Goal: Information Seeking & Learning: Learn about a topic

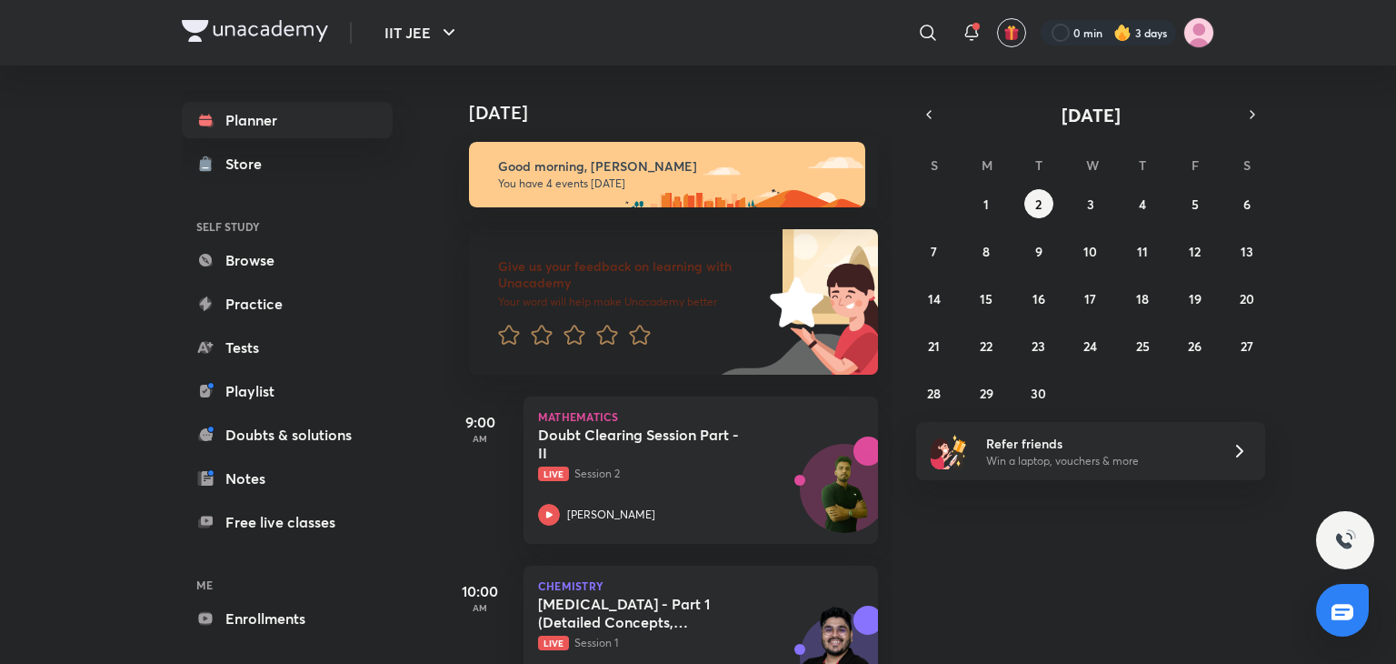
scroll to position [415, 0]
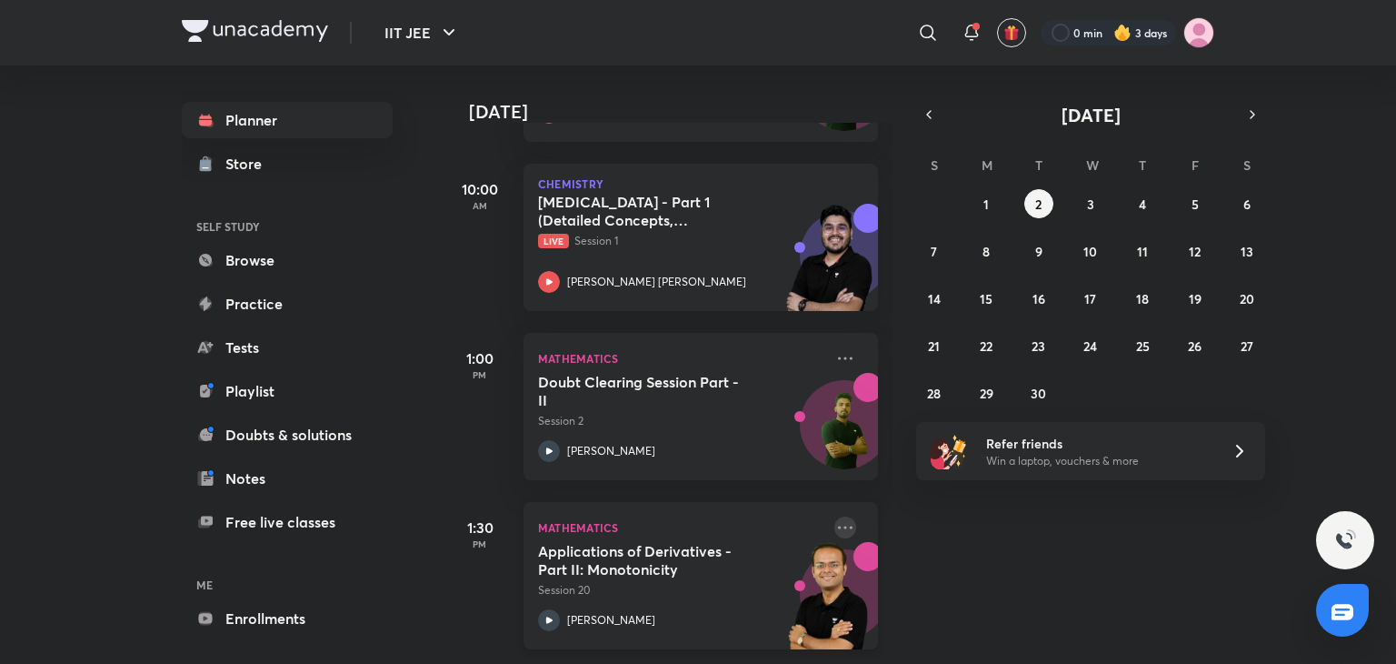
click at [836, 516] on icon at bounding box center [846, 527] width 22 height 22
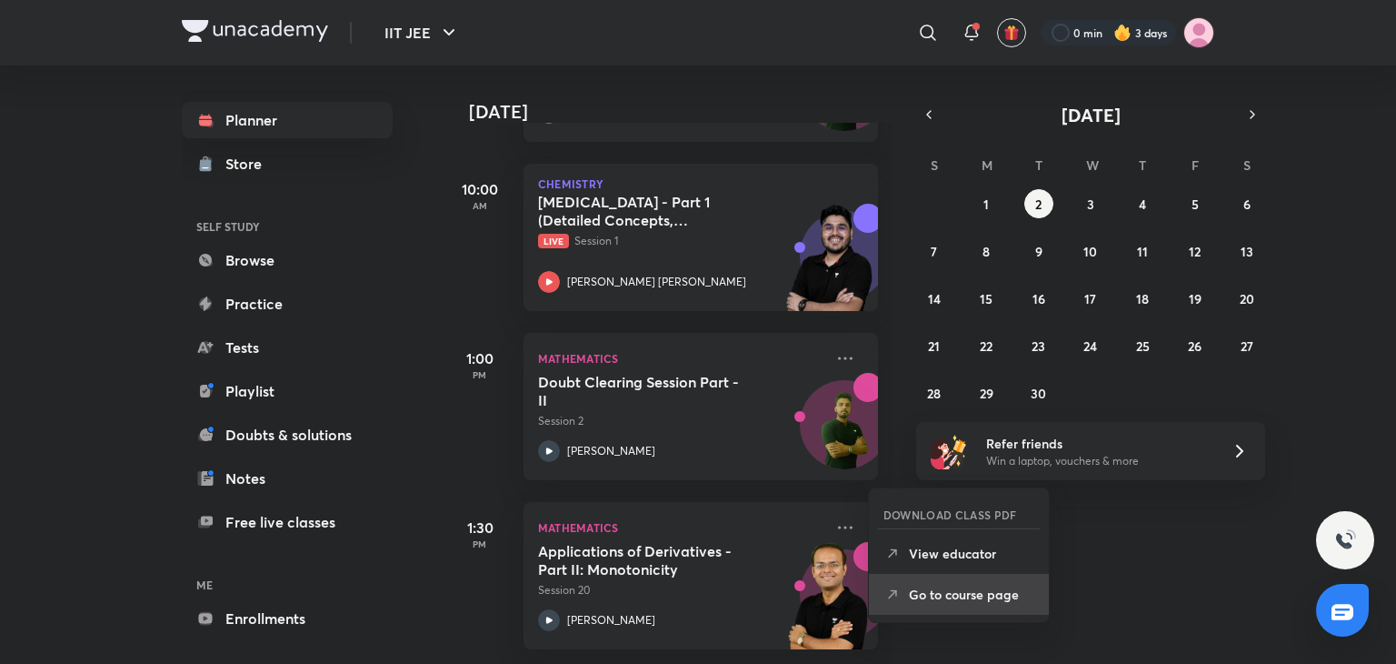
click at [938, 606] on li "Go to course page" at bounding box center [959, 594] width 180 height 41
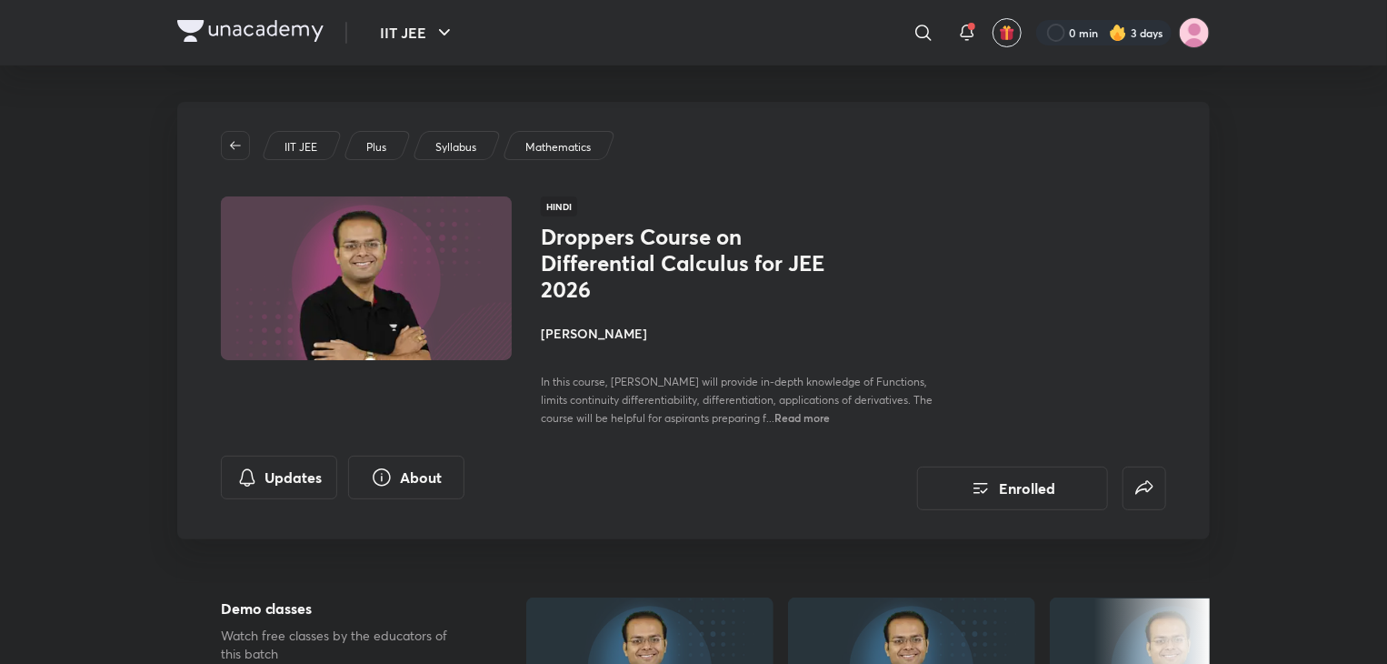
click at [777, 418] on span "Read more" at bounding box center [802, 417] width 55 height 15
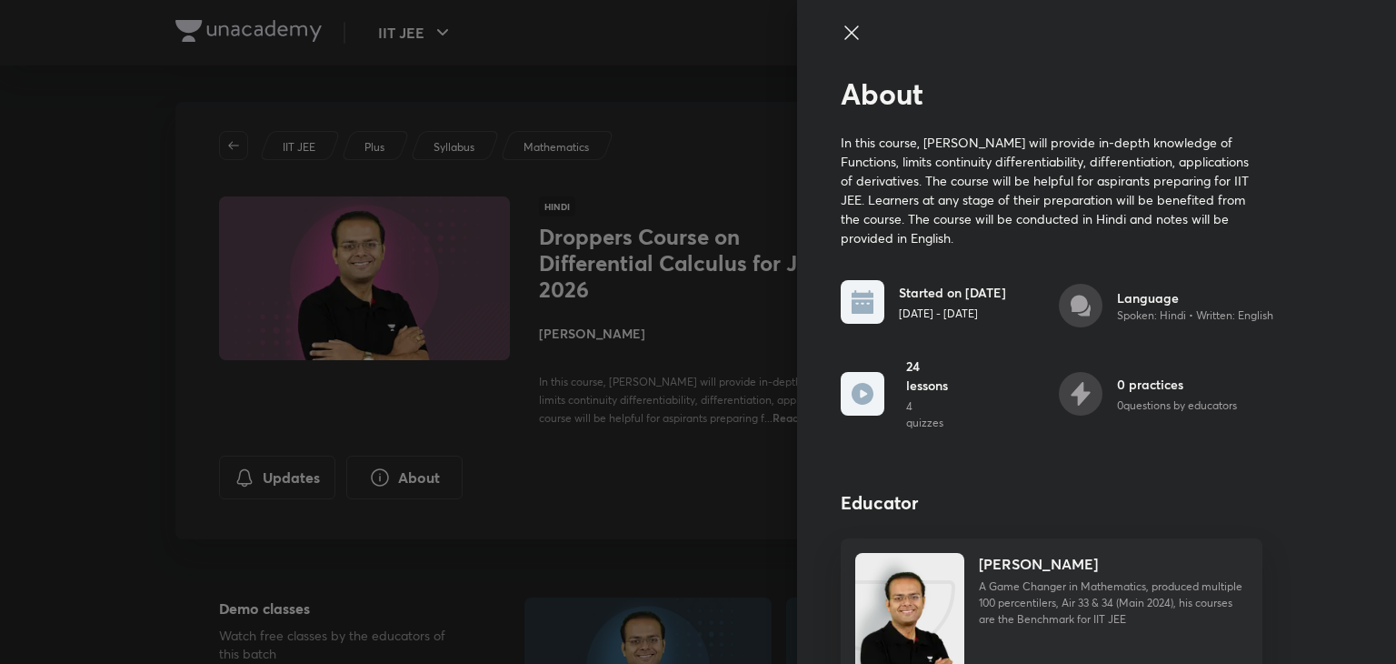
click at [841, 44] on div at bounding box center [1052, 49] width 422 height 55
click at [841, 25] on icon at bounding box center [852, 33] width 22 height 22
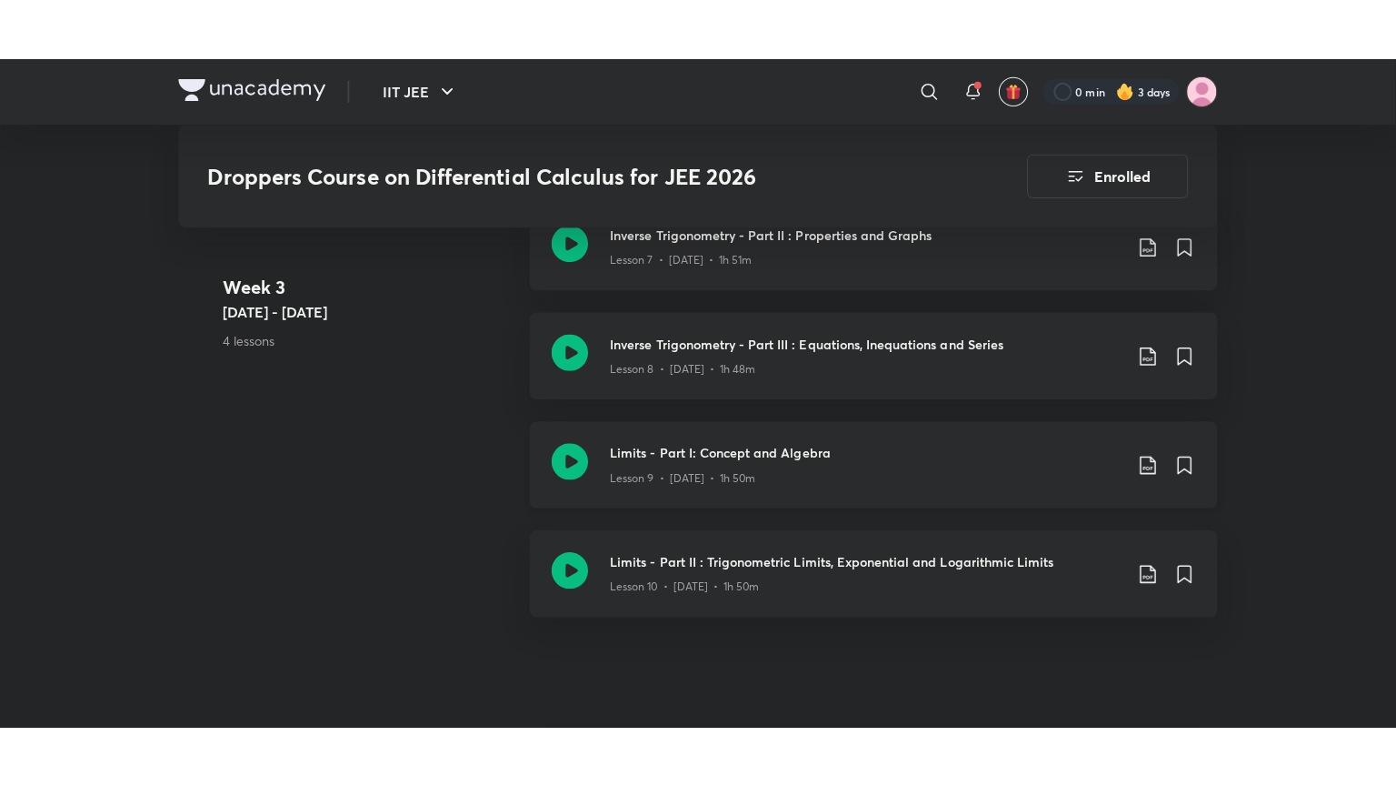
scroll to position [1977, 0]
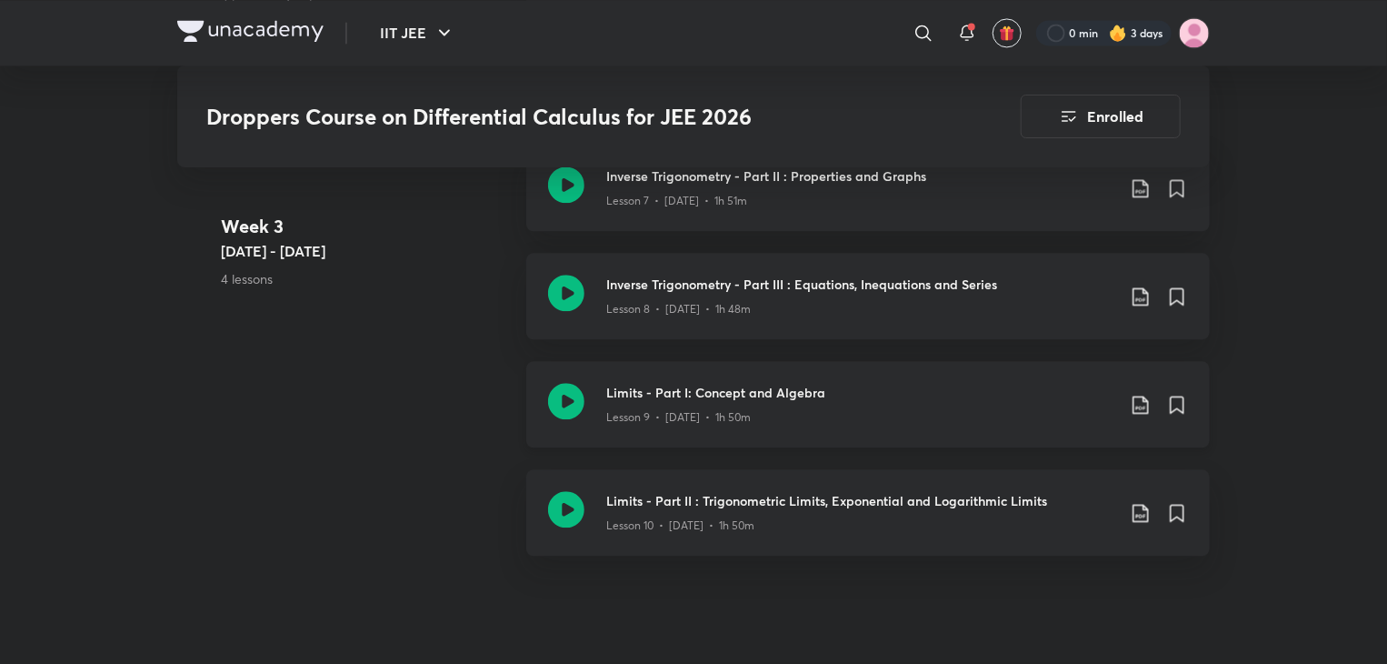
click at [1056, 409] on div "Lesson 9 • [DATE] • 1h 50m" at bounding box center [860, 414] width 509 height 24
